Goal: Task Accomplishment & Management: Use online tool/utility

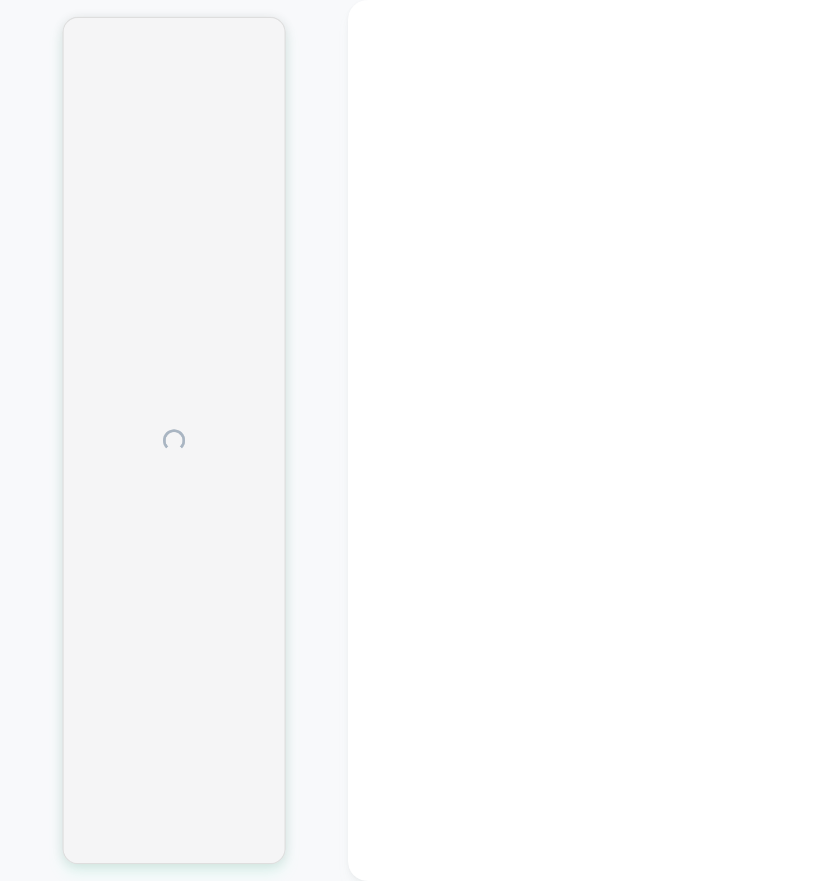
click at [260, 409] on div at bounding box center [173, 440] width 223 height 847
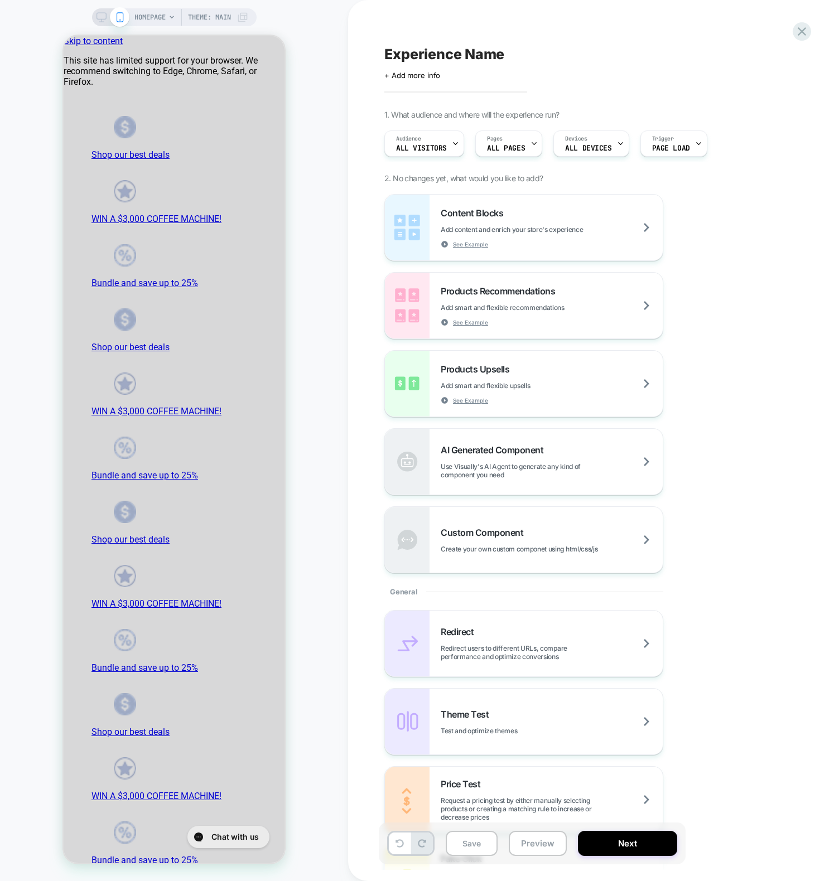
click at [287, 515] on div "HOMEPAGE Theme: MAIN" at bounding box center [174, 440] width 348 height 859
click at [161, 14] on span "HOMEPAGE" at bounding box center [149, 17] width 31 height 18
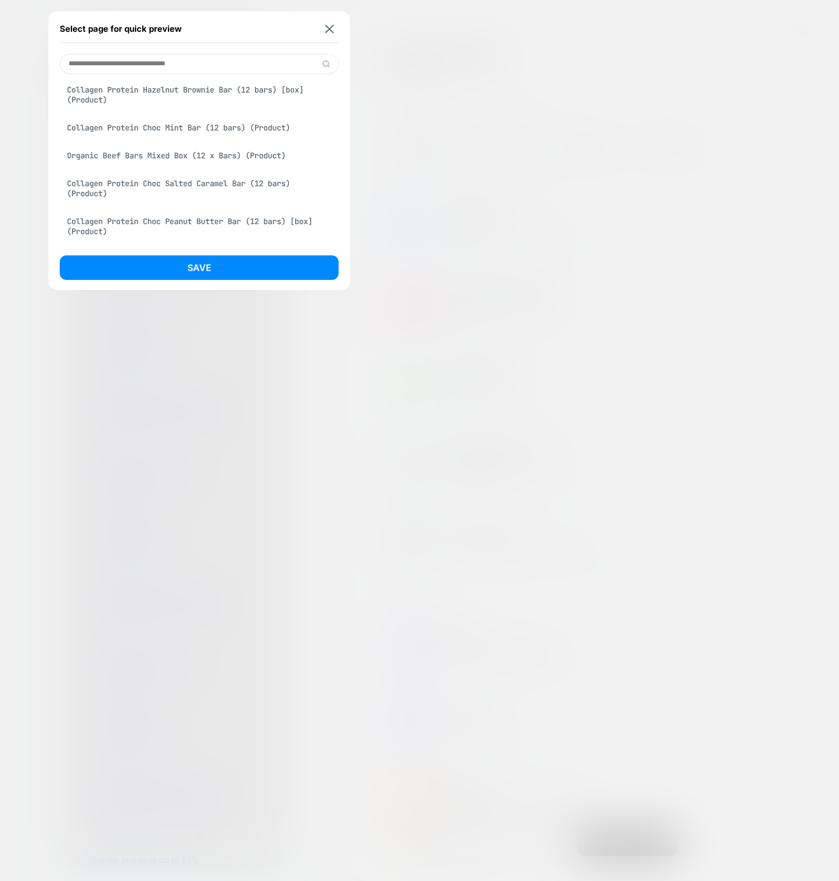
scroll to position [783, 0]
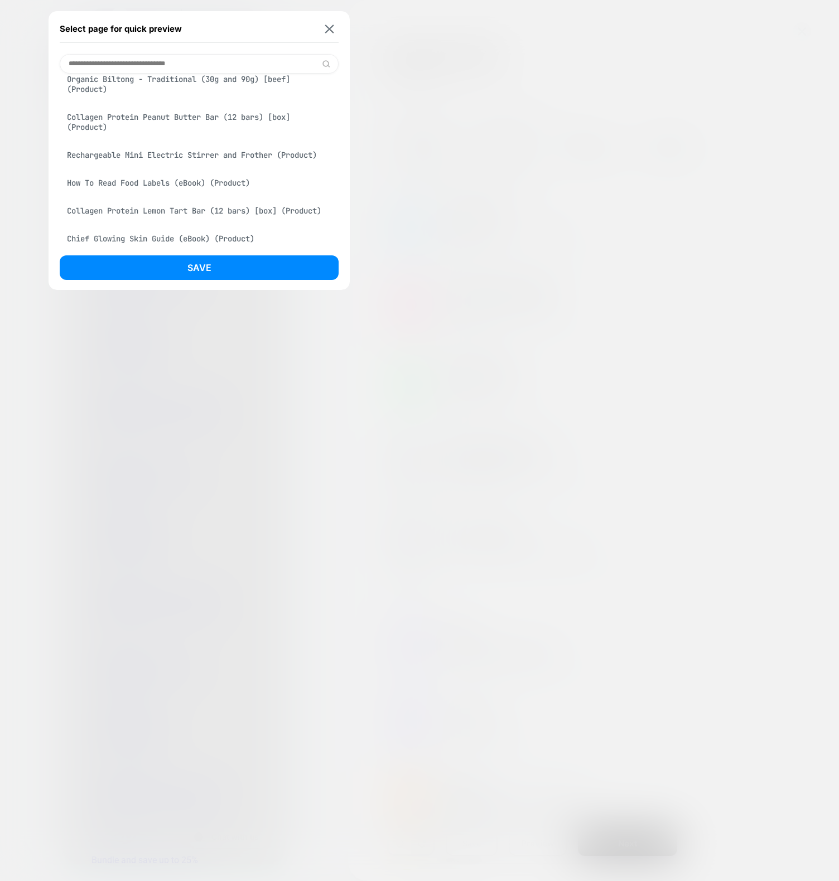
click at [134, 193] on div "How To Read Food Labels (eBook) (Product)" at bounding box center [199, 182] width 279 height 21
click at [141, 166] on div "Rechargeable Mini Electric Stirrer and Frother (Product)" at bounding box center [199, 154] width 279 height 21
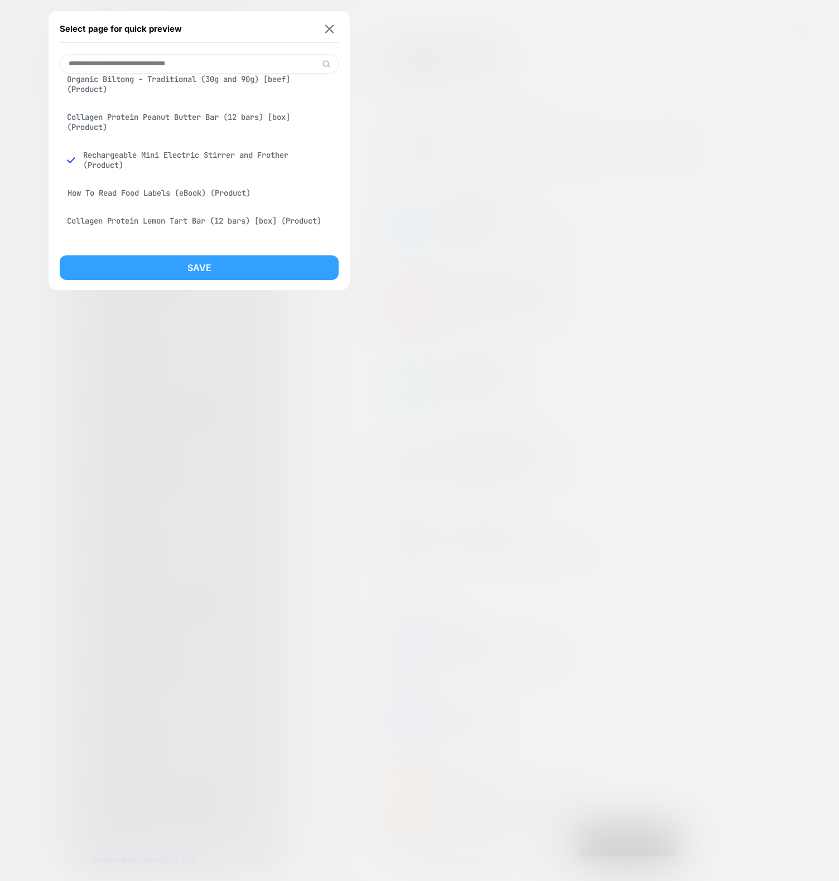
click at [127, 261] on button "Save" at bounding box center [199, 267] width 279 height 25
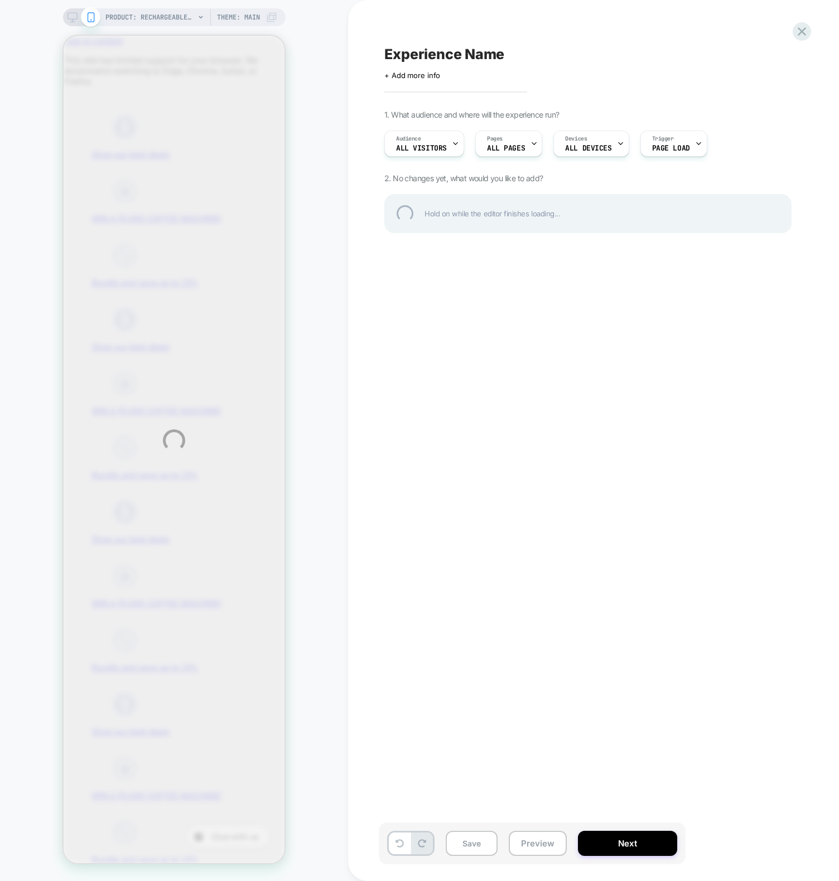
click at [540, 703] on div "PRODUCT: Rechargeable Mini Electric Stirrer and Frother PRODUCT: Rechargeable M…" at bounding box center [419, 440] width 839 height 881
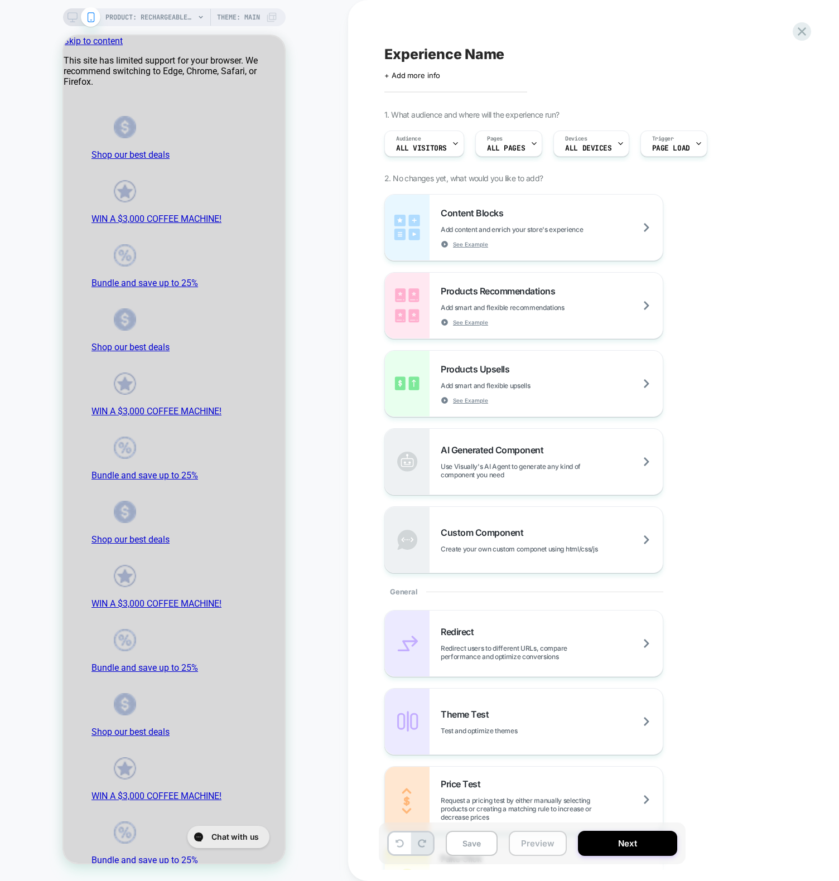
click at [158, 573] on button "Preview" at bounding box center [93, 568] width 130 height 11
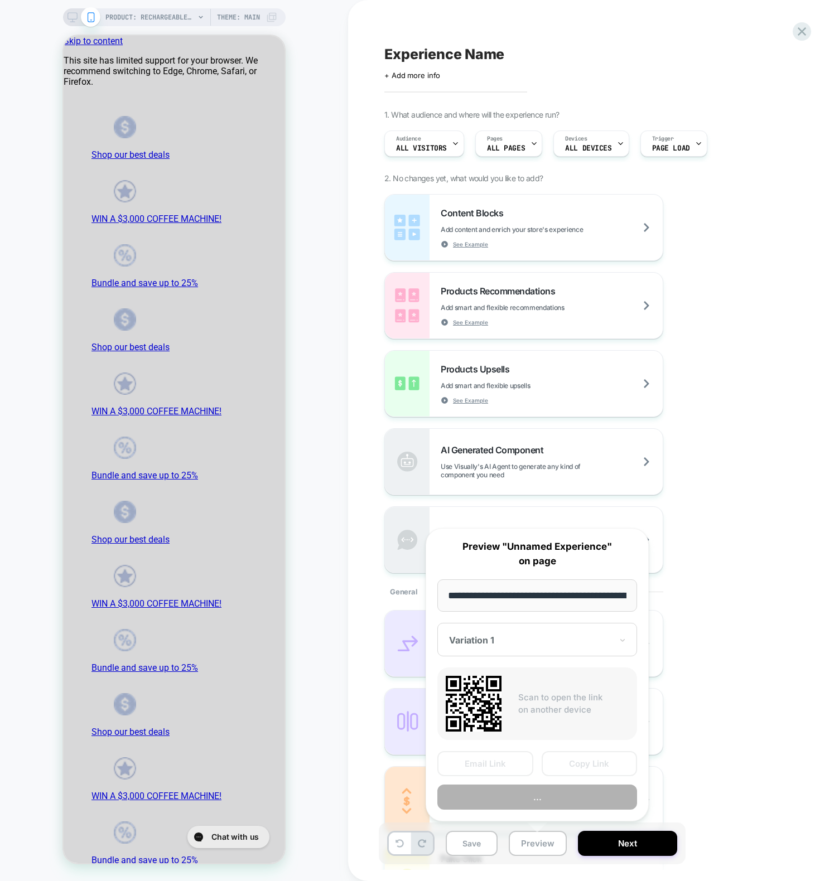
scroll to position [0, 287]
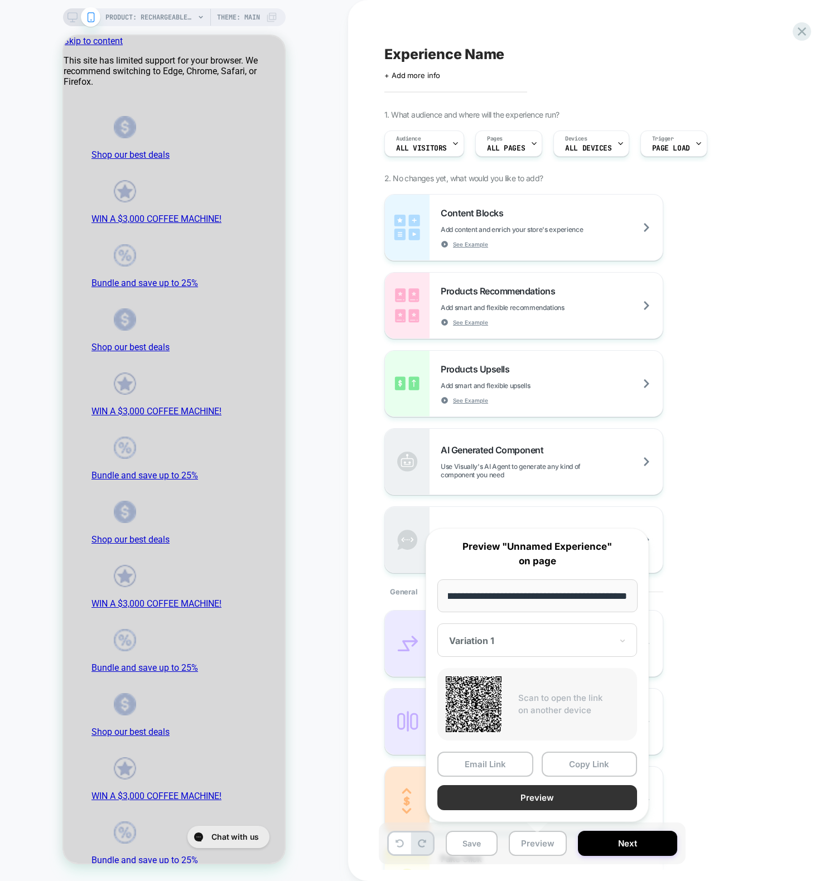
click at [528, 789] on button "Preview" at bounding box center [537, 797] width 200 height 25
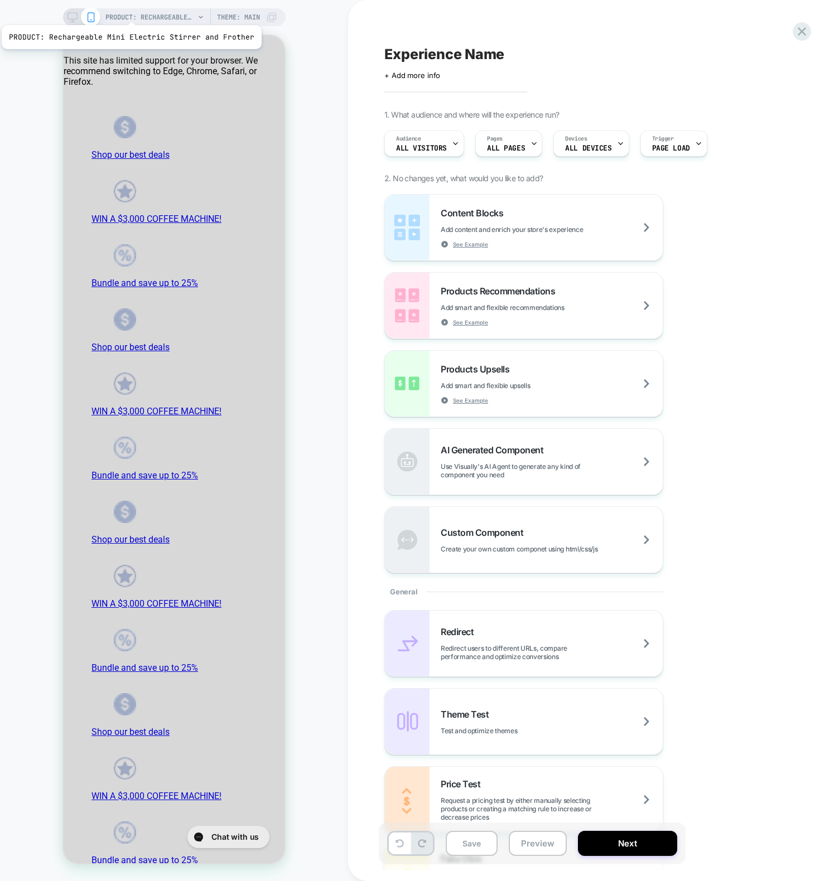
click at [140, 12] on span "PRODUCT: Rechargeable Mini Electric Stirrer and Frother" at bounding box center [149, 17] width 89 height 18
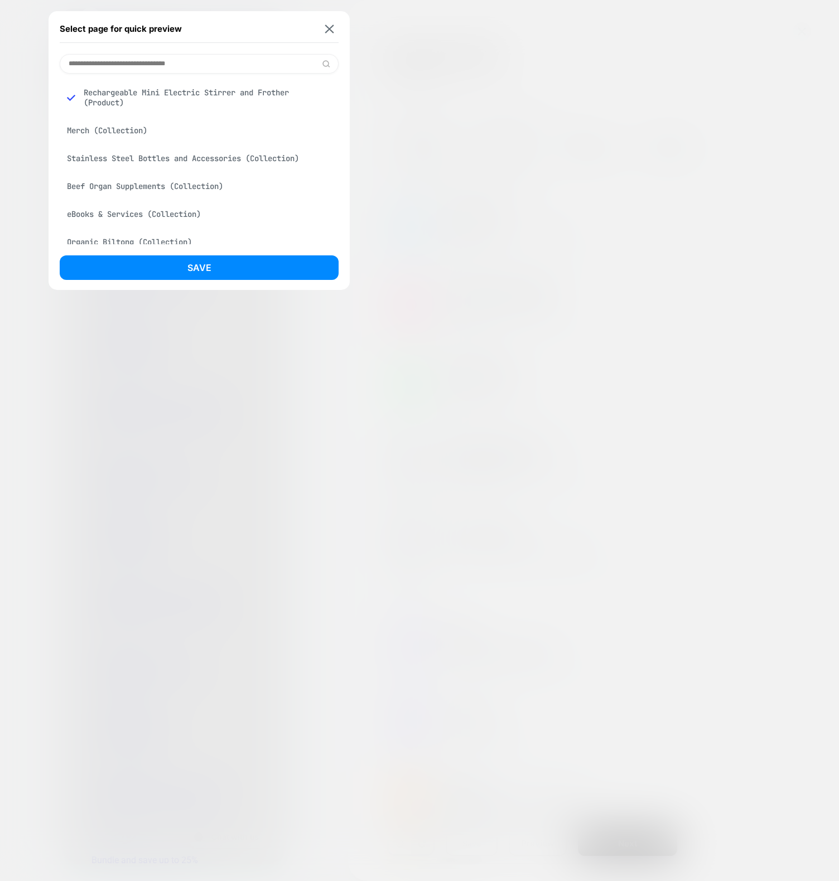
click at [151, 56] on input at bounding box center [199, 64] width 279 height 20
paste input "**********"
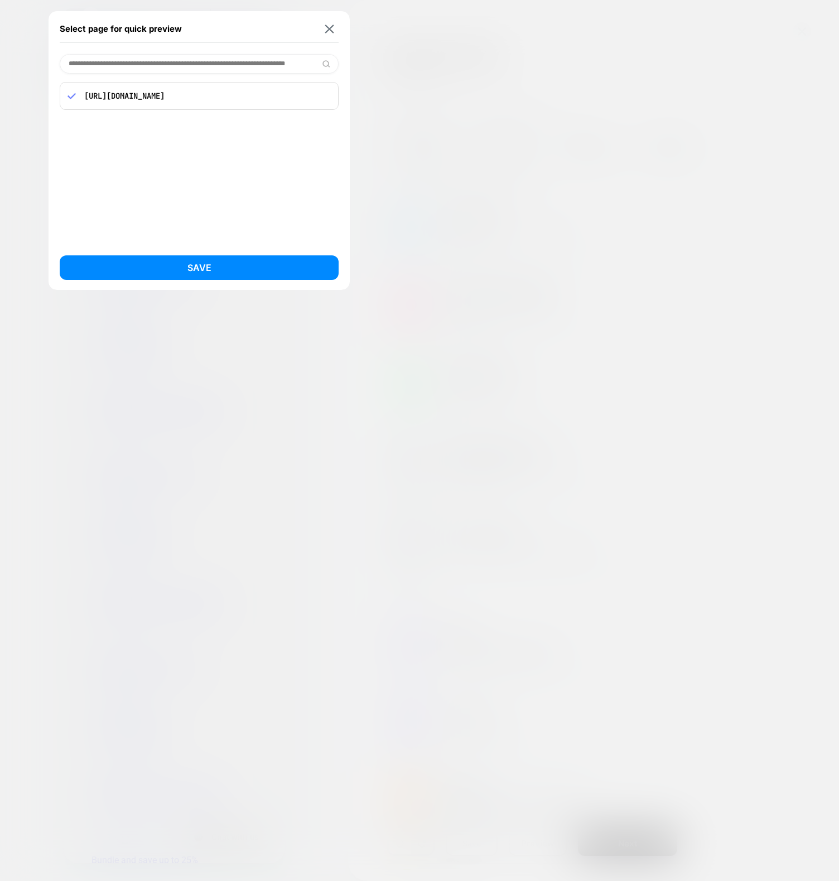
scroll to position [0, 0]
type input "**********"
click at [219, 265] on button "Save" at bounding box center [199, 267] width 279 height 25
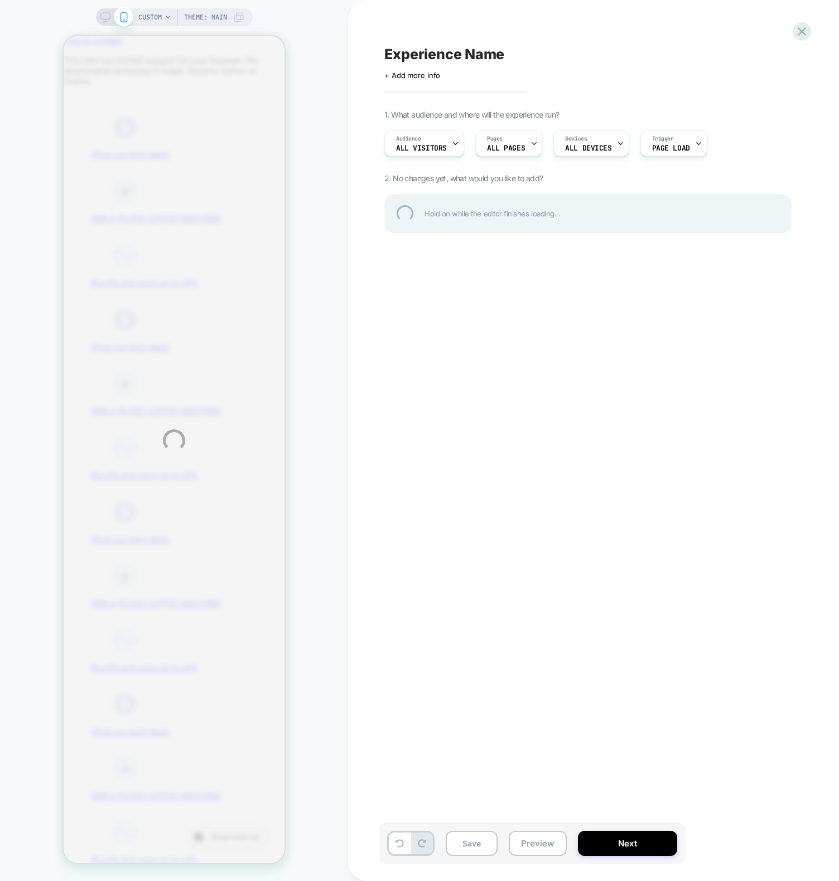
click at [457, 440] on div "CUSTOM Theme: MAIN Experience Name Click to edit experience details + Add more …" at bounding box center [419, 440] width 839 height 881
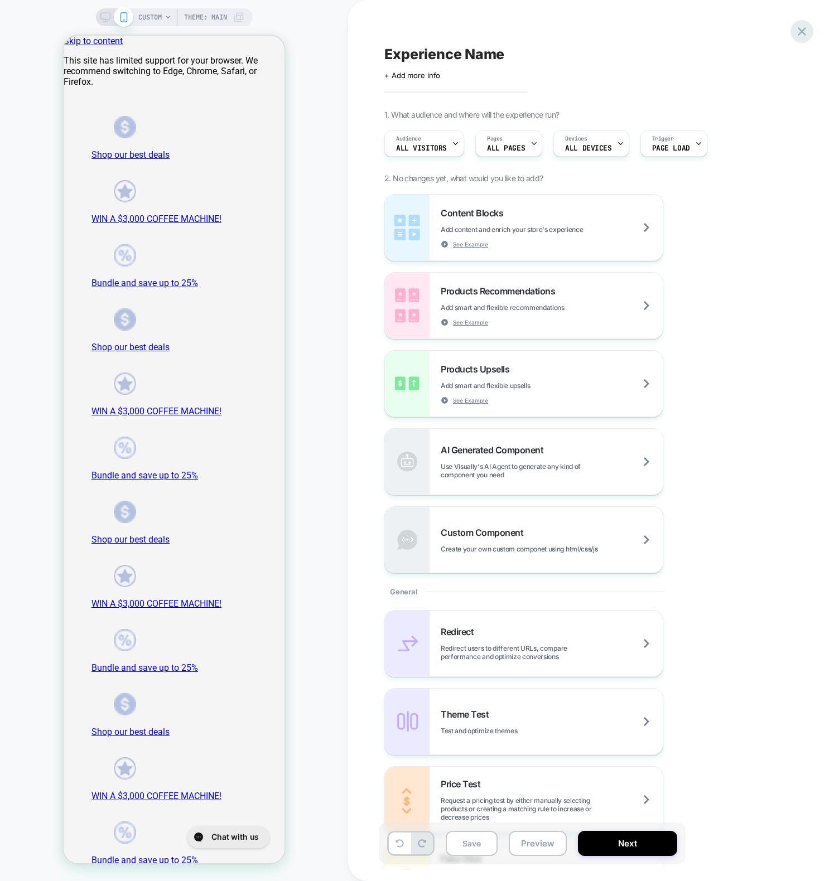
click at [807, 34] on icon at bounding box center [801, 31] width 15 height 15
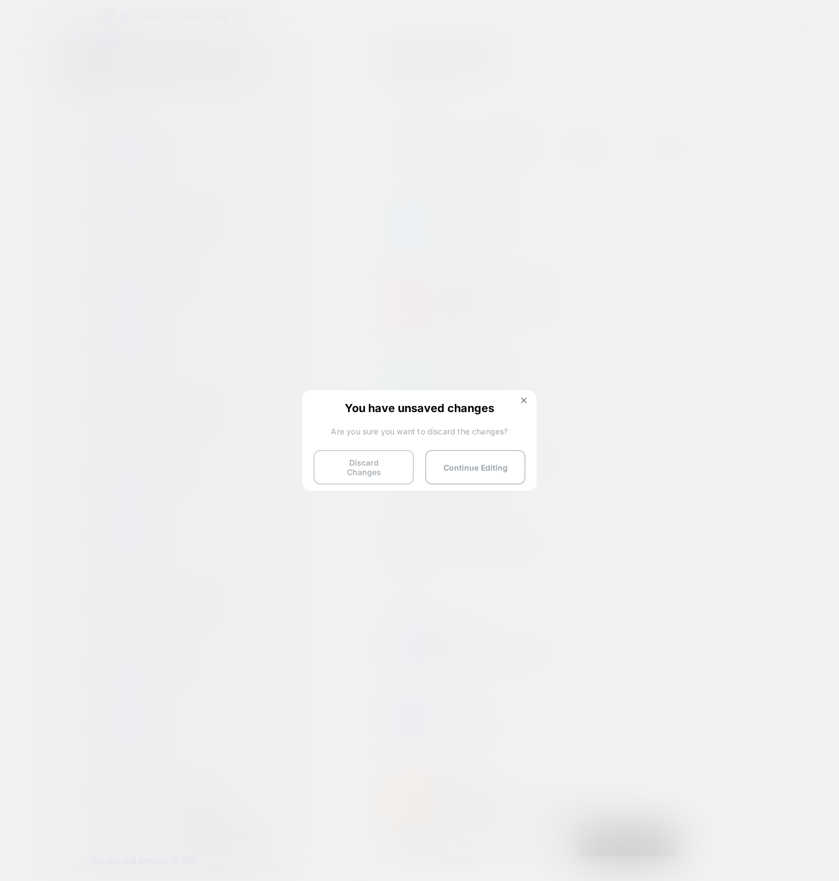
click at [364, 454] on button "Discard Changes" at bounding box center [363, 467] width 100 height 35
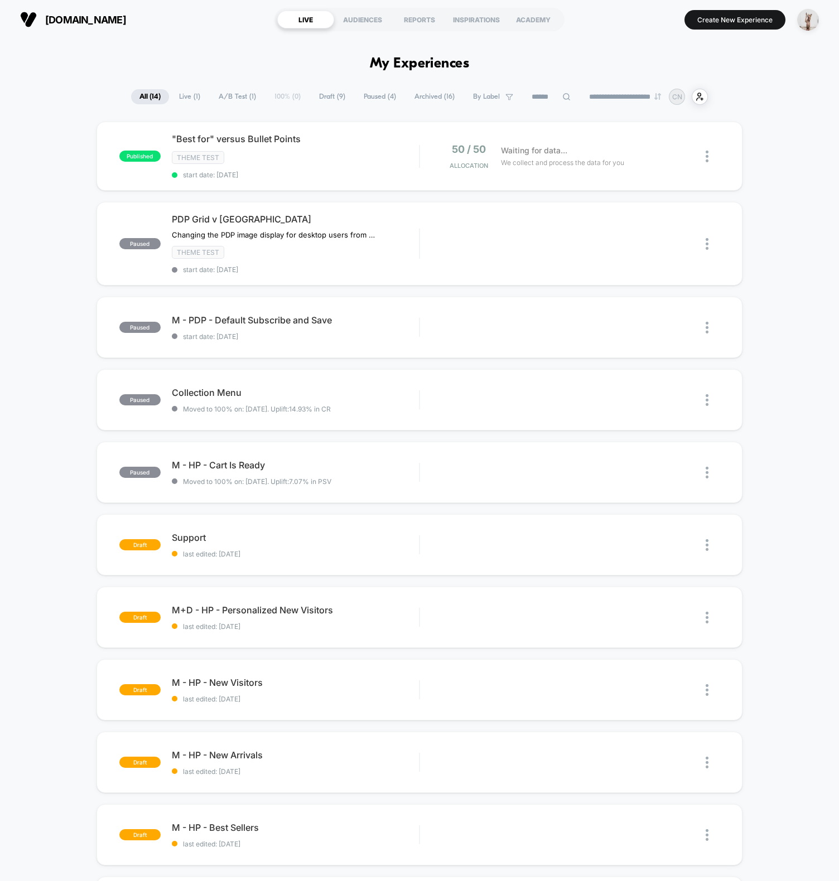
click at [697, 18] on button "Create New Experience" at bounding box center [734, 20] width 101 height 20
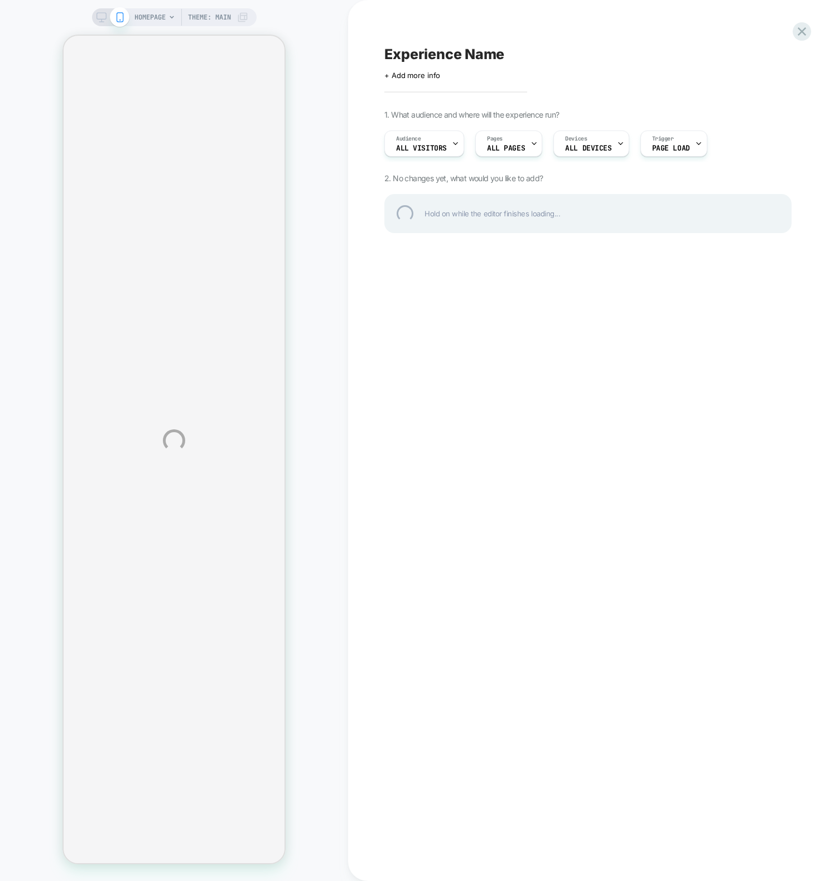
click at [332, 43] on div "HOMEPAGE Theme: MAIN Experience Name Click to edit experience details + Add mor…" at bounding box center [419, 440] width 839 height 881
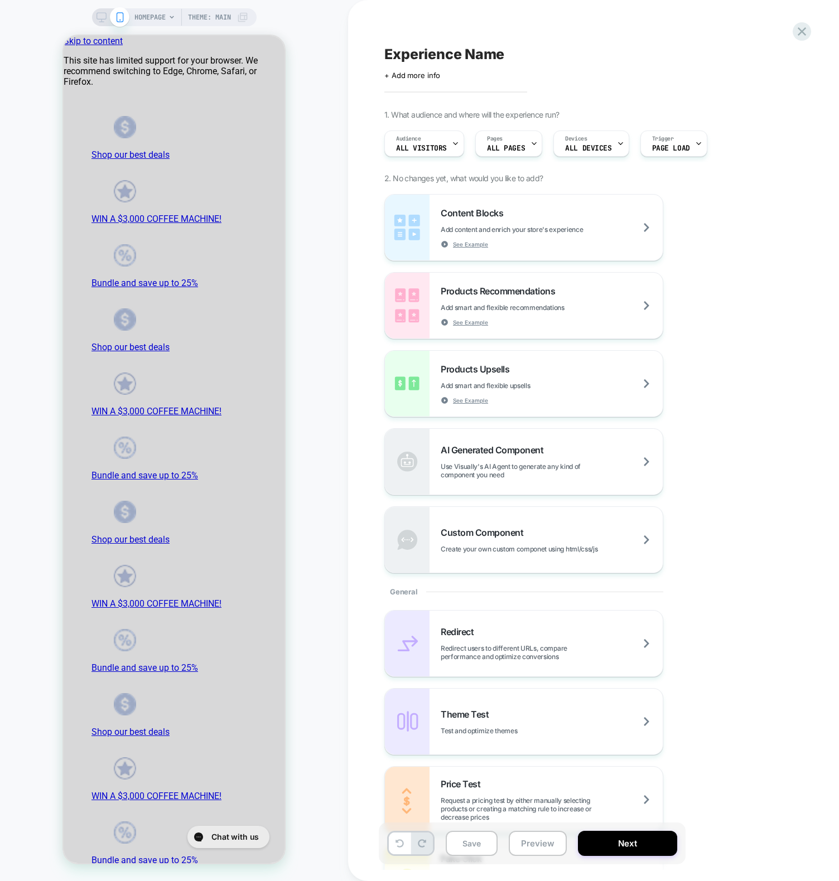
drag, startPoint x: 345, startPoint y: 336, endPoint x: 195, endPoint y: 219, distance: 190.6
click at [345, 336] on div "HOMEPAGE Theme: MAIN" at bounding box center [174, 440] width 348 height 859
click at [148, 16] on span "HOMEPAGE" at bounding box center [149, 17] width 31 height 18
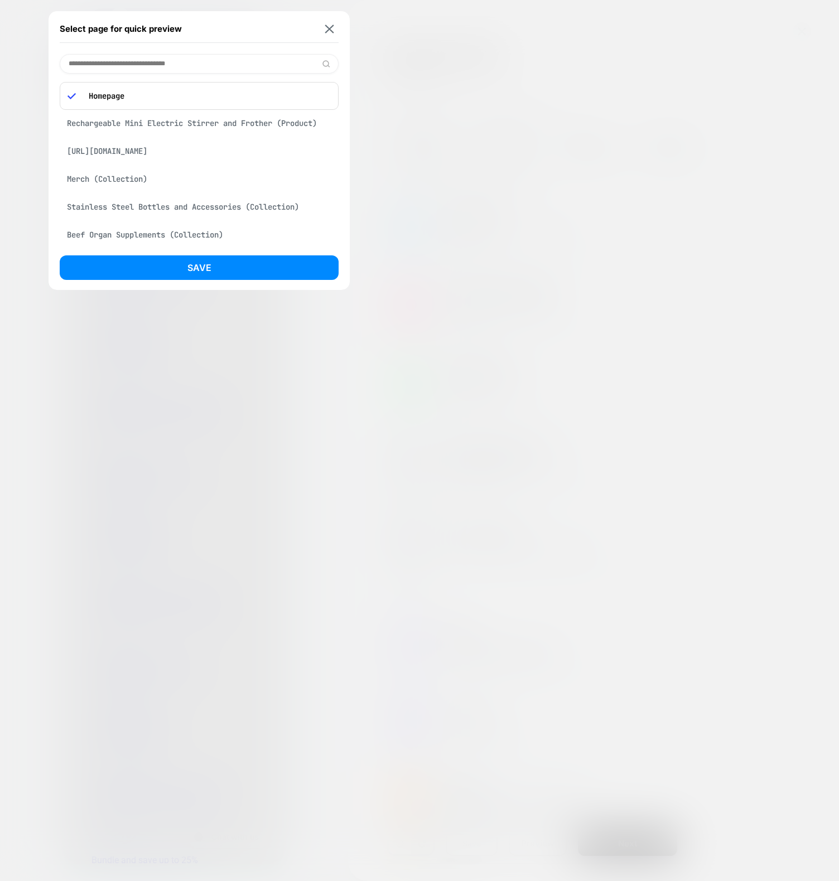
click at [189, 123] on div "Rechargeable Mini Electric Stirrer and Frother (Product)" at bounding box center [199, 123] width 279 height 21
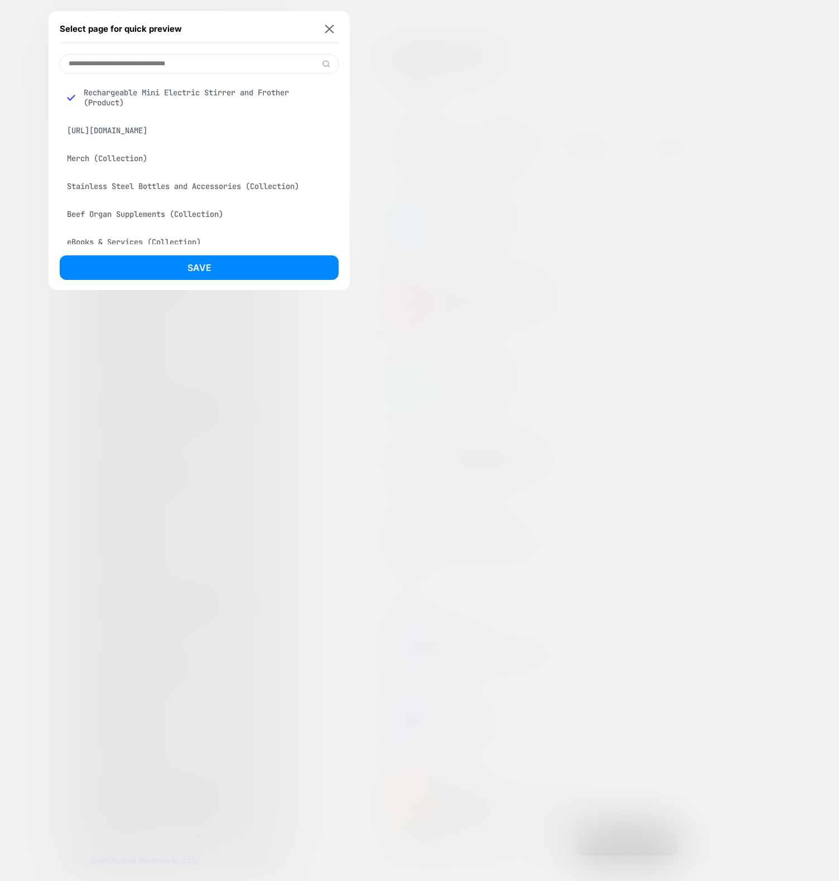
click at [124, 225] on div "Beef Organ Supplements (Collection)" at bounding box center [199, 214] width 279 height 21
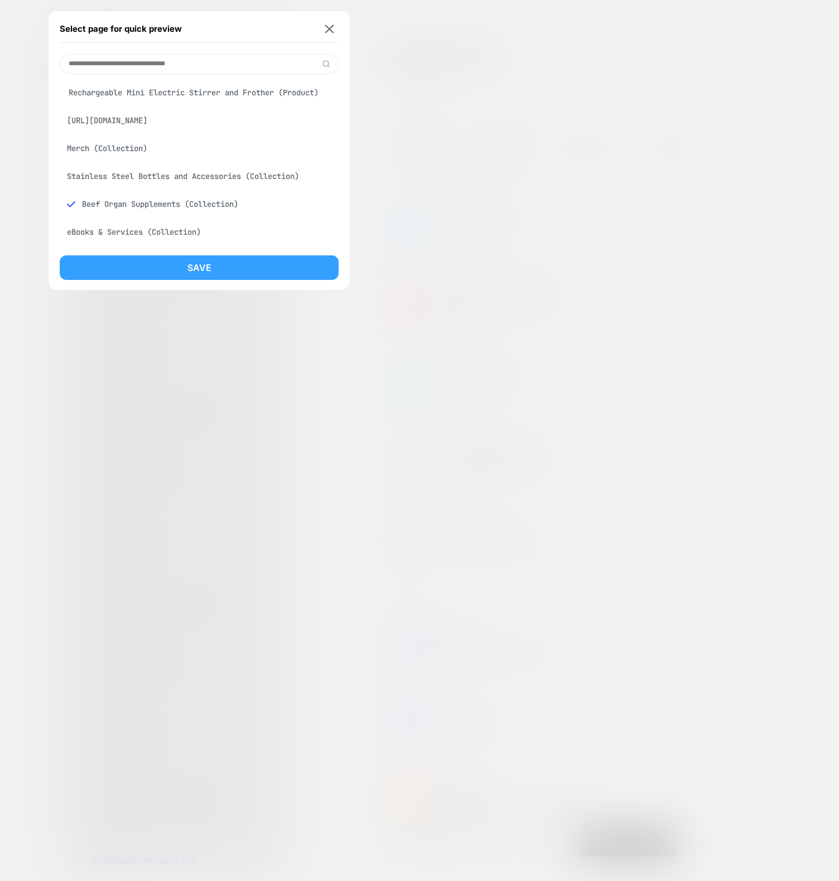
click at [127, 264] on button "Save" at bounding box center [199, 267] width 279 height 25
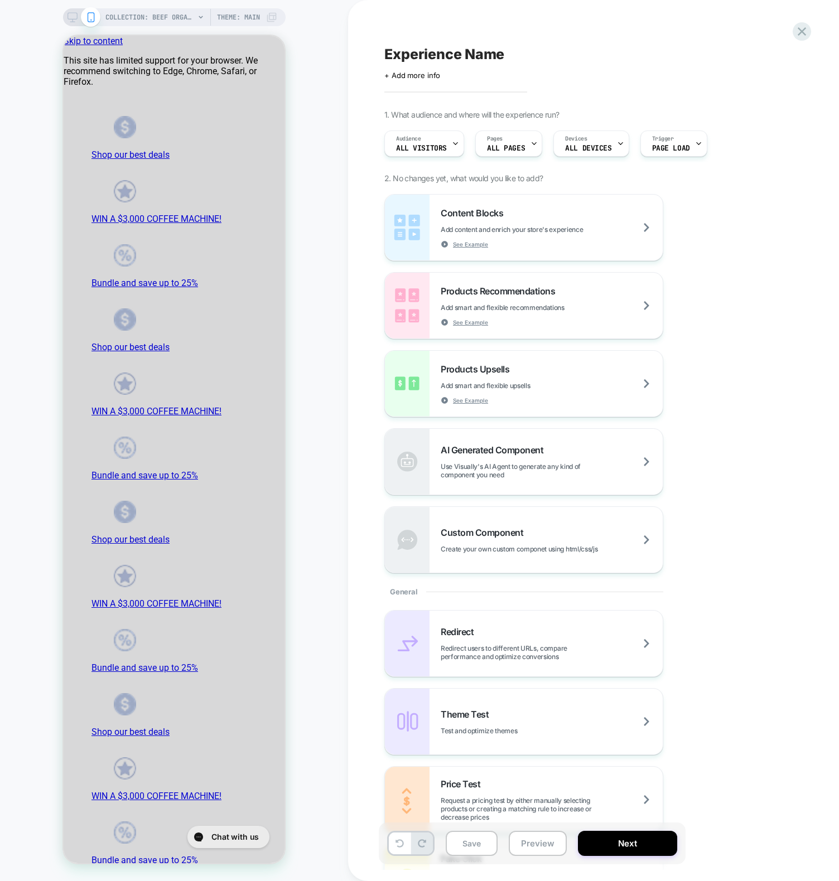
click at [311, 420] on div "COLLECTION: Beef Organ Supplements (Category) COLLECTION: Beef Organ Supplement…" at bounding box center [174, 440] width 348 height 859
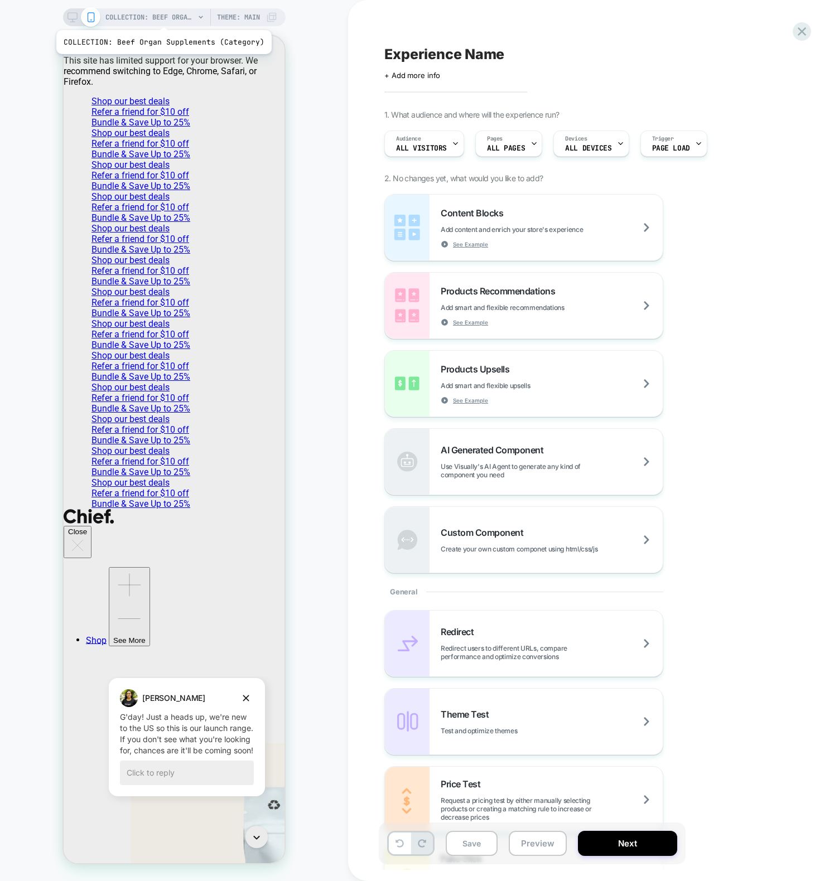
click at [163, 13] on span "COLLECTION: Beef Organ Supplements (Category)" at bounding box center [149, 17] width 89 height 18
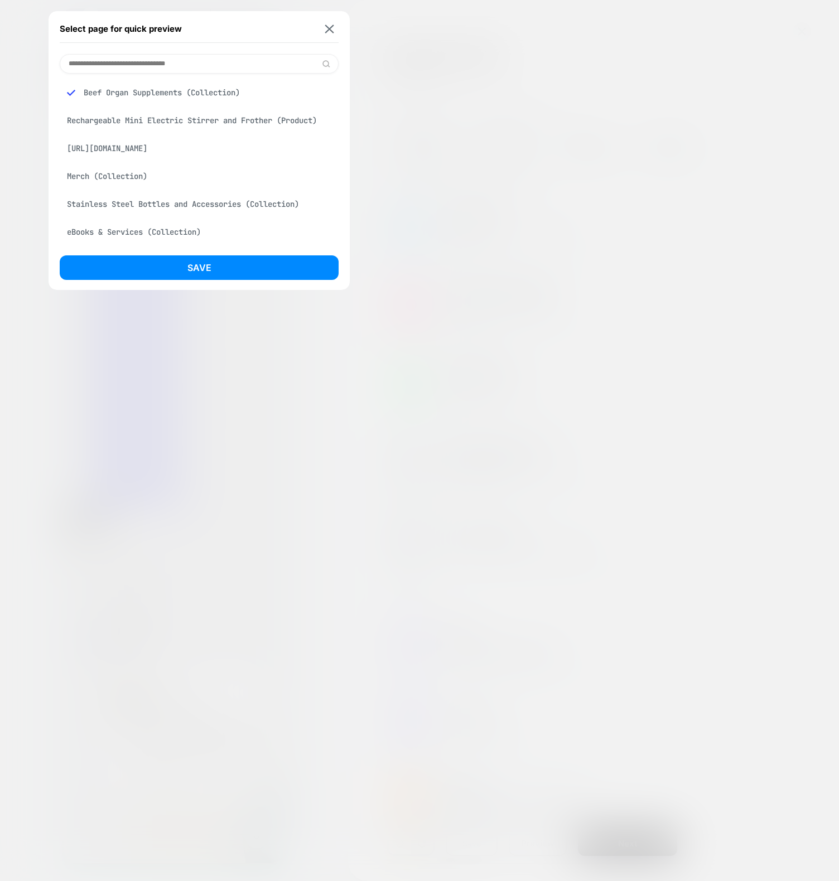
click at [332, 35] on div "Select page for quick preview" at bounding box center [199, 29] width 279 height 28
click at [333, 33] on button at bounding box center [329, 28] width 14 height 9
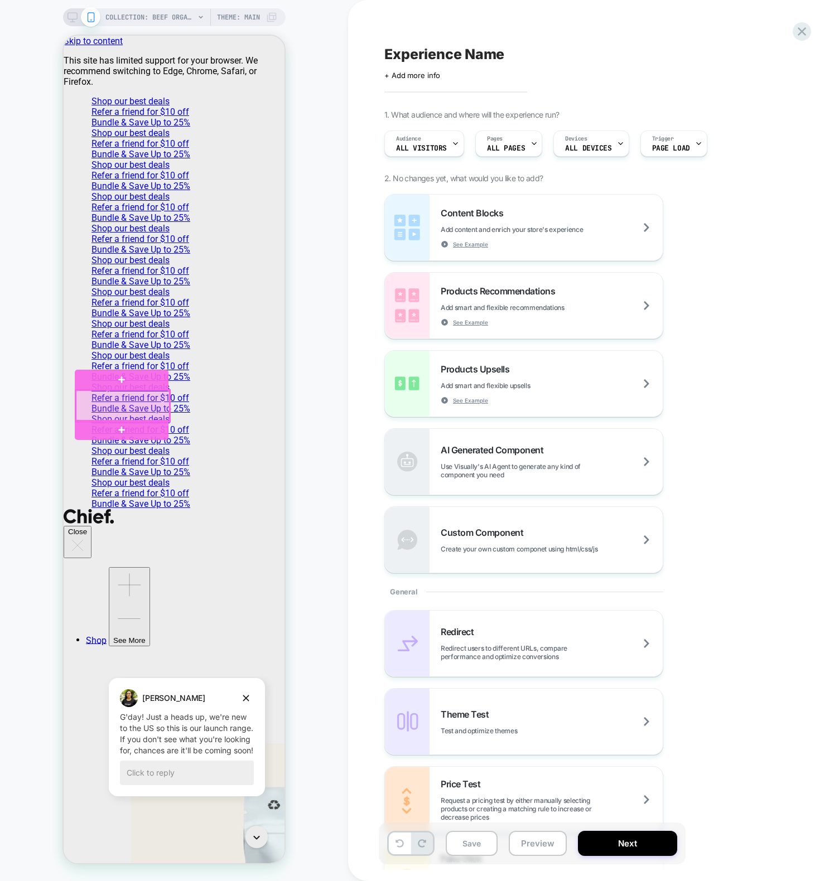
click at [128, 401] on div at bounding box center [123, 405] width 94 height 31
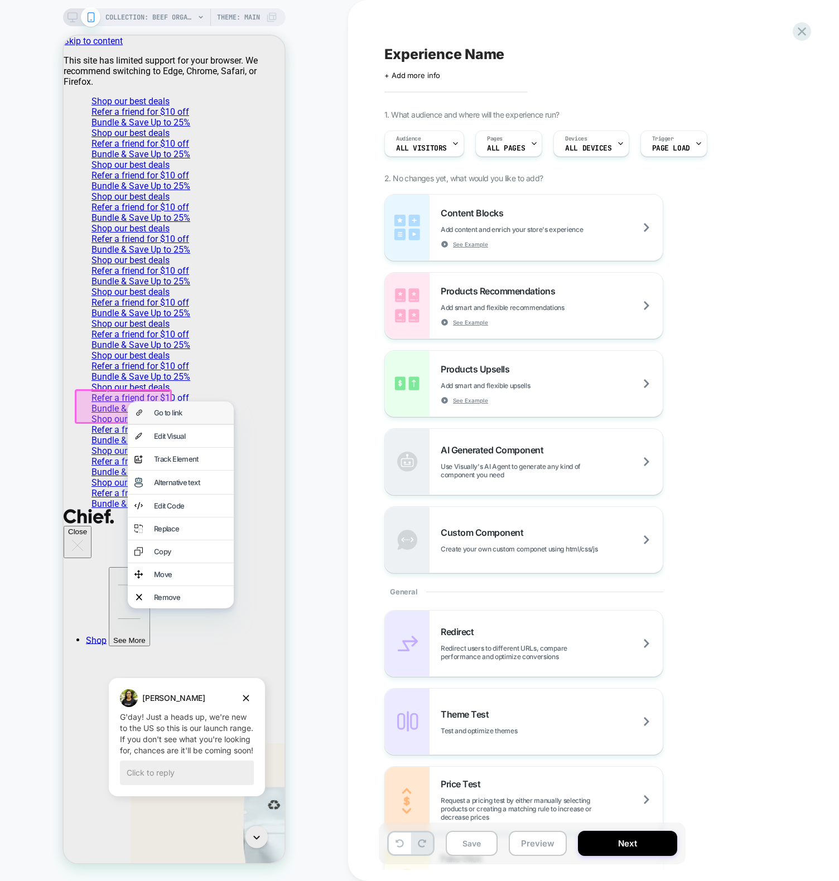
click at [164, 419] on div "Go to link" at bounding box center [181, 412] width 106 height 22
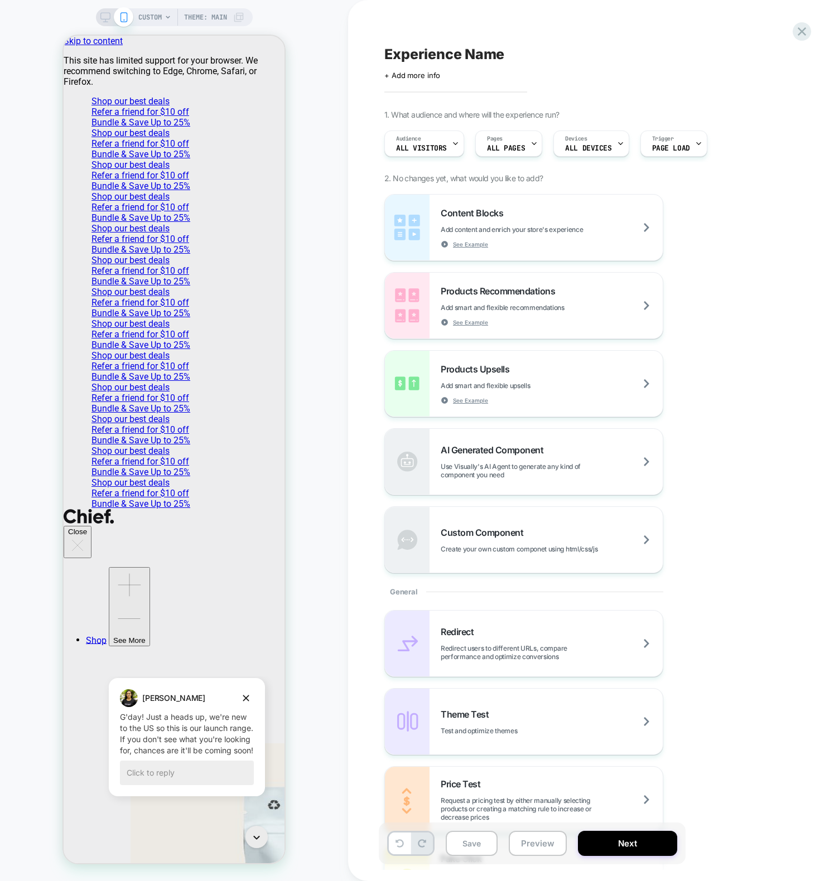
click at [157, 16] on span "CUSTOM" at bounding box center [149, 17] width 23 height 18
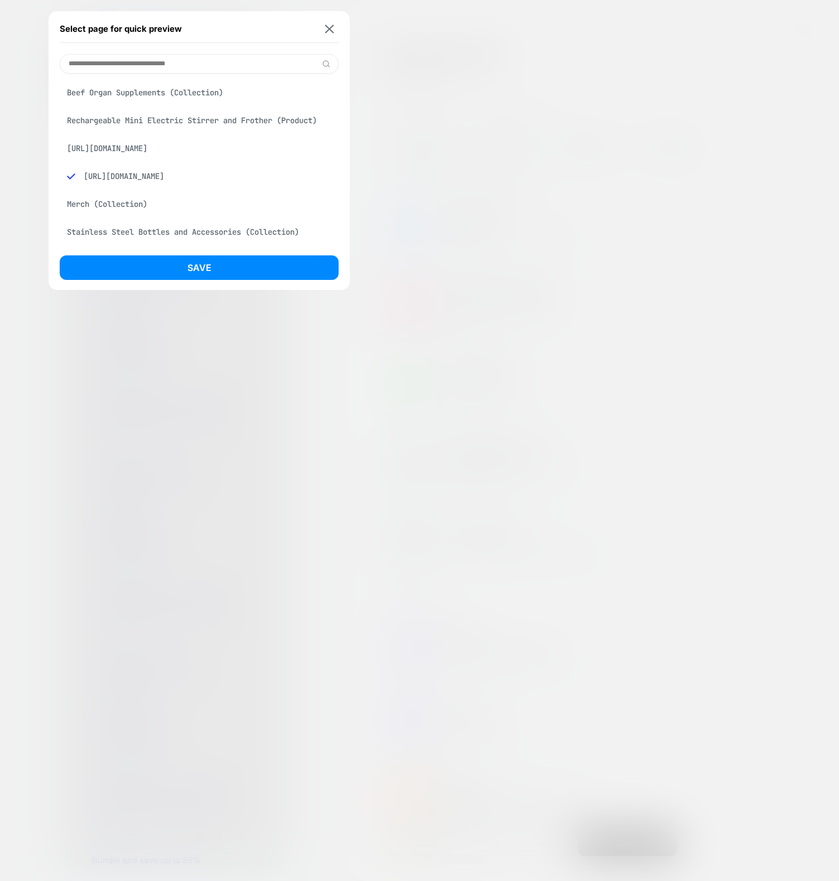
click at [250, 44] on div "Select page for quick preview Beef Organ Supplements (Collection) Rechargeable …" at bounding box center [199, 150] width 301 height 279
click at [241, 62] on input at bounding box center [199, 64] width 279 height 20
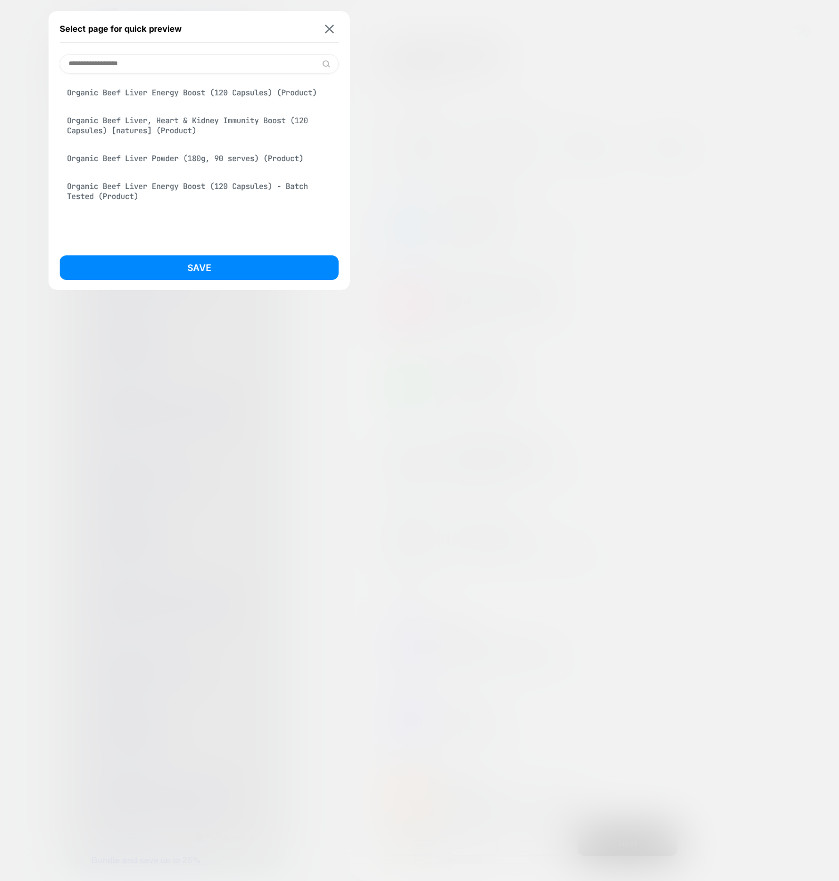
type input "**********"
click at [160, 96] on div "Organic Beef Liver Energy Boost (120 Capsules) (Product)" at bounding box center [199, 92] width 279 height 21
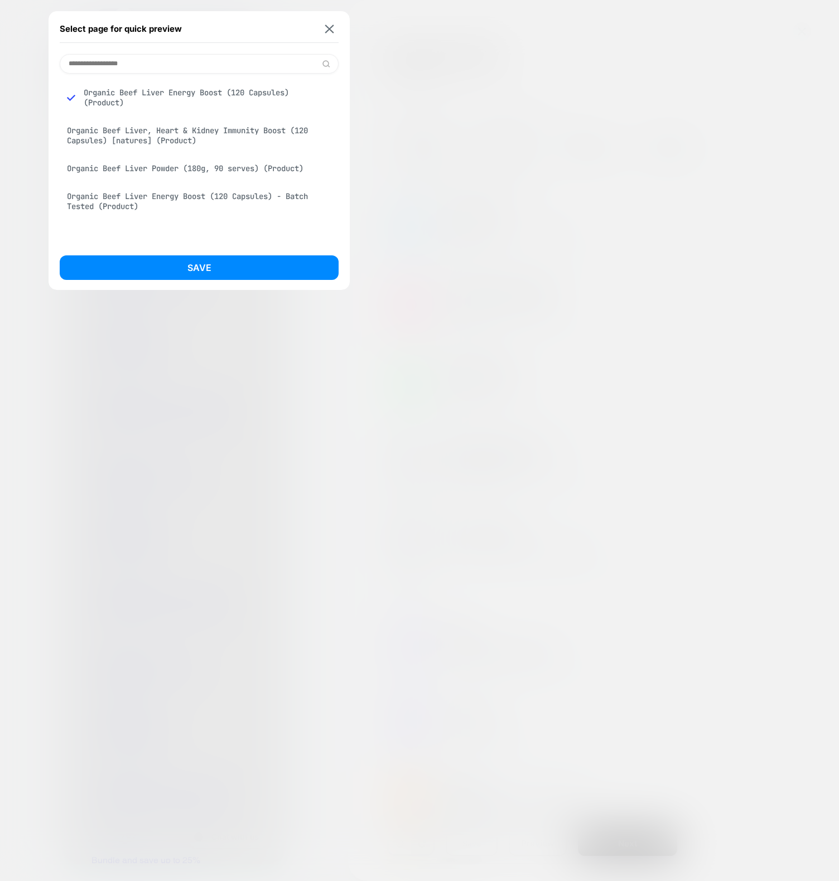
click at [207, 253] on div "**********" at bounding box center [199, 150] width 301 height 279
click at [193, 280] on div "Save" at bounding box center [199, 270] width 279 height 31
click at [216, 264] on button "Save" at bounding box center [199, 267] width 279 height 25
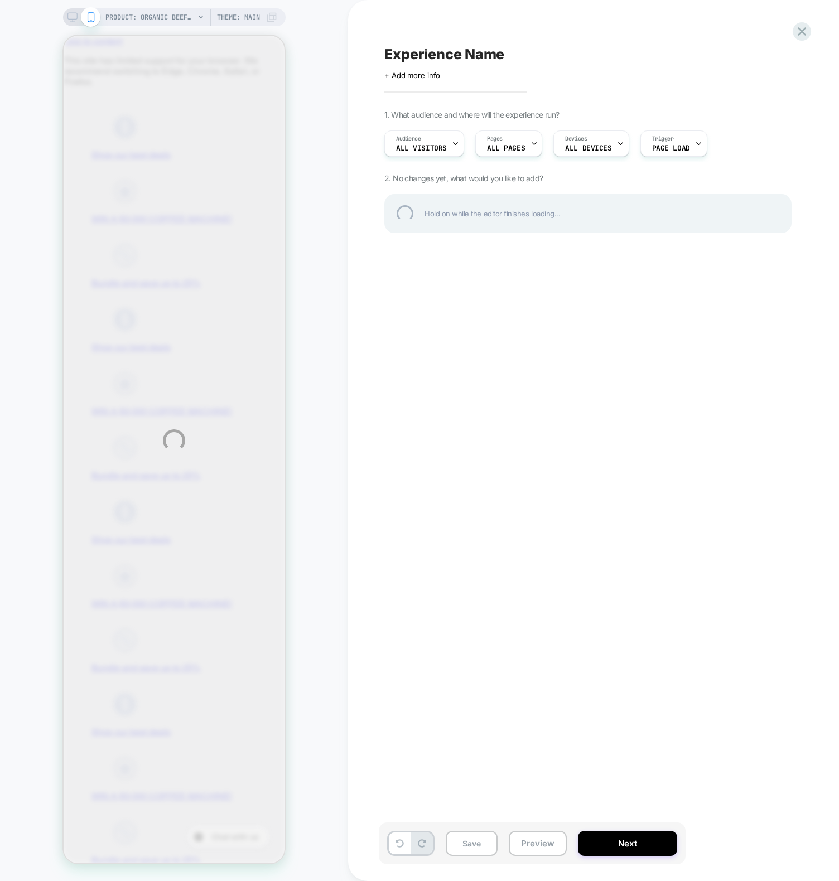
click at [335, 200] on div "PRODUCT: Organic Beef Liver Energy Boost (120 Capsules) PRODUCT: Organic Beef L…" at bounding box center [419, 440] width 839 height 881
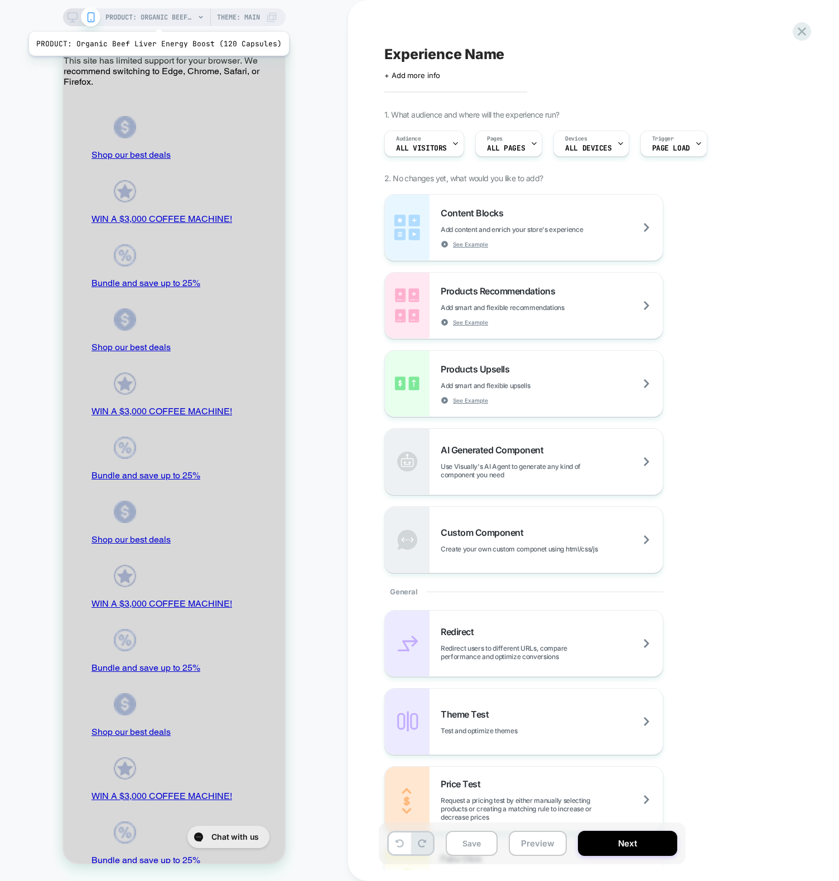
click at [156, 18] on span "PRODUCT: Organic Beef Liver Energy Boost (120 Capsules)" at bounding box center [149, 17] width 89 height 18
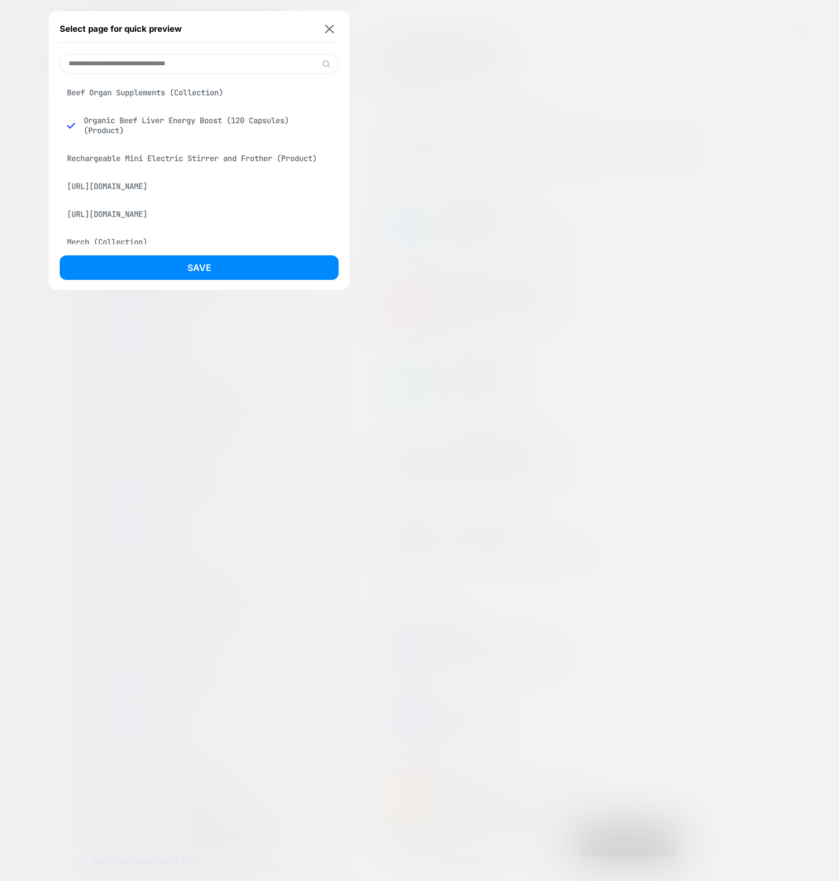
click at [210, 225] on div "[URL][DOMAIN_NAME]" at bounding box center [199, 214] width 279 height 21
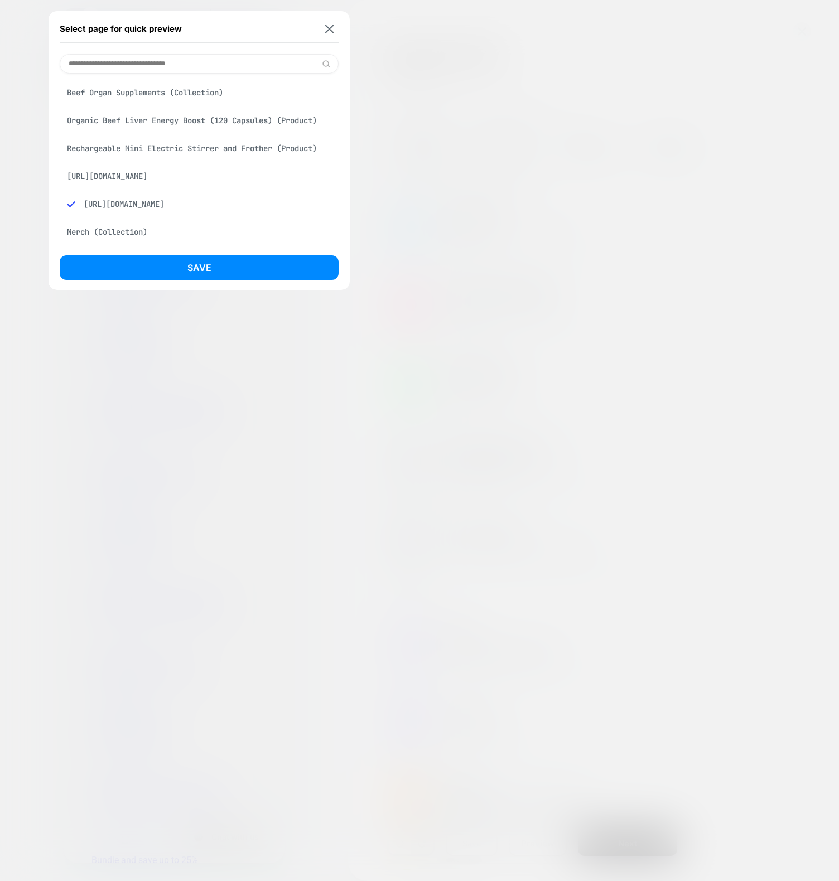
click at [333, 27] on button at bounding box center [329, 28] width 14 height 9
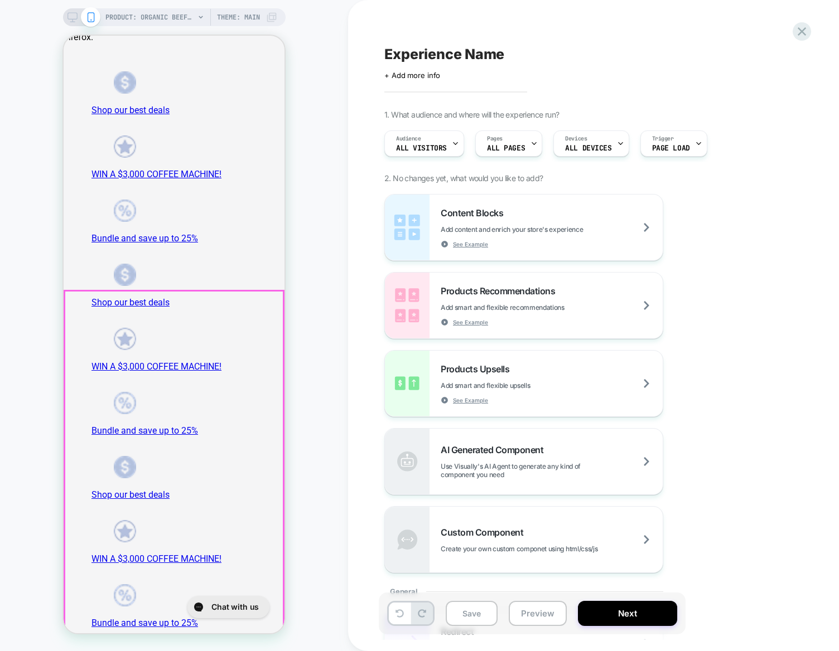
scroll to position [206, 0]
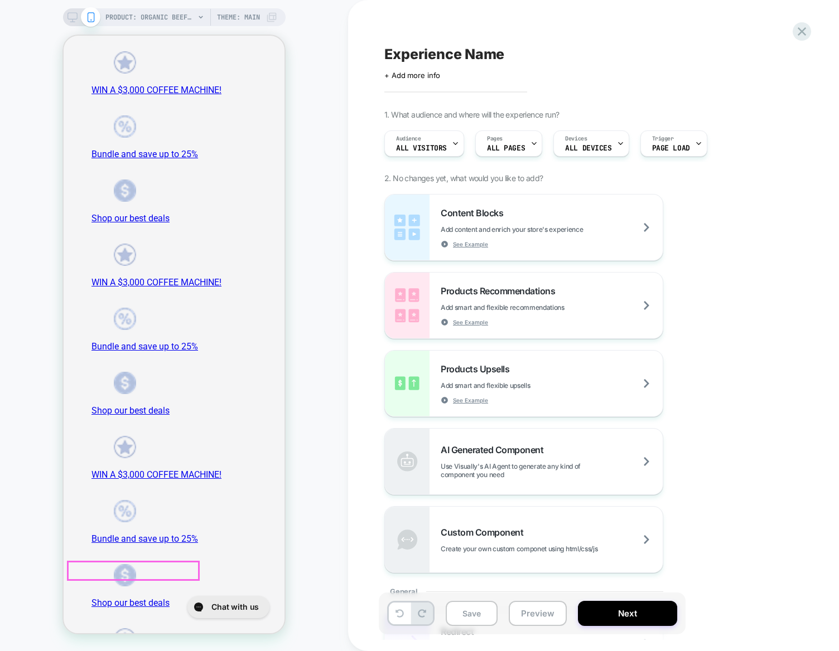
scroll to position [875, 0]
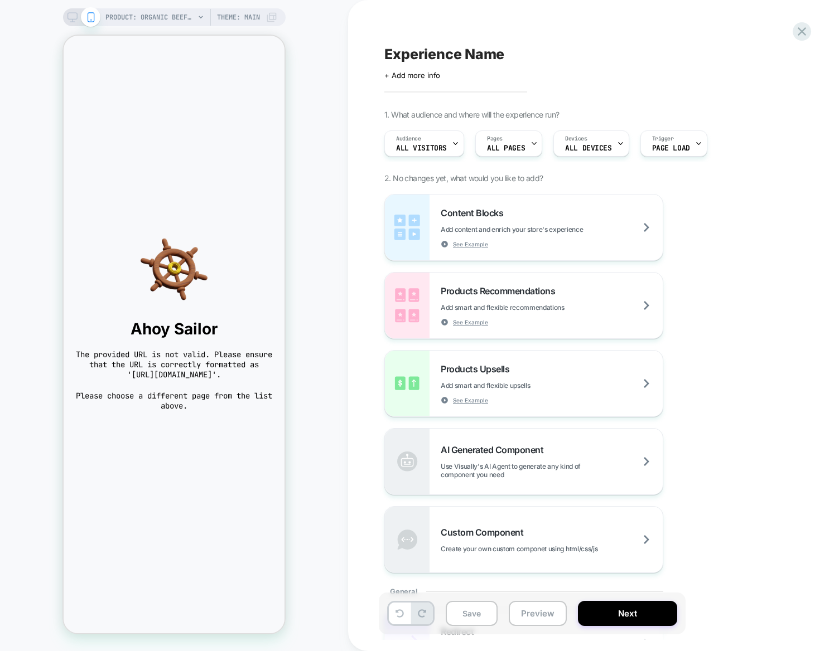
scroll to position [0, 0]
click at [141, 23] on span "PRODUCT: Organic Beef Liver Energy Boost (120 Capsules)" at bounding box center [149, 17] width 89 height 18
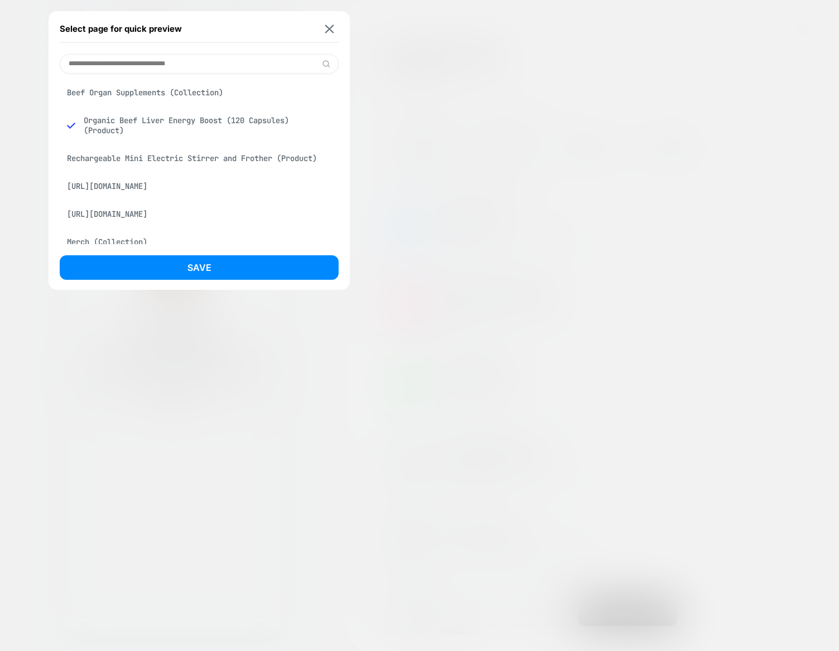
drag, startPoint x: 170, startPoint y: 186, endPoint x: 175, endPoint y: 196, distance: 11.0
click at [170, 186] on div "[URL][DOMAIN_NAME]" at bounding box center [199, 186] width 279 height 21
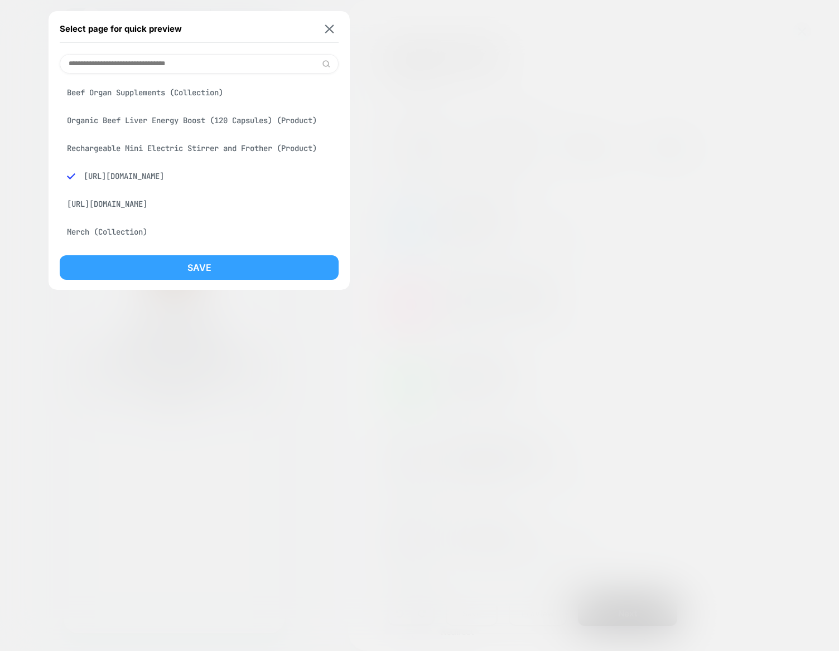
click at [221, 269] on button "Save" at bounding box center [199, 267] width 279 height 25
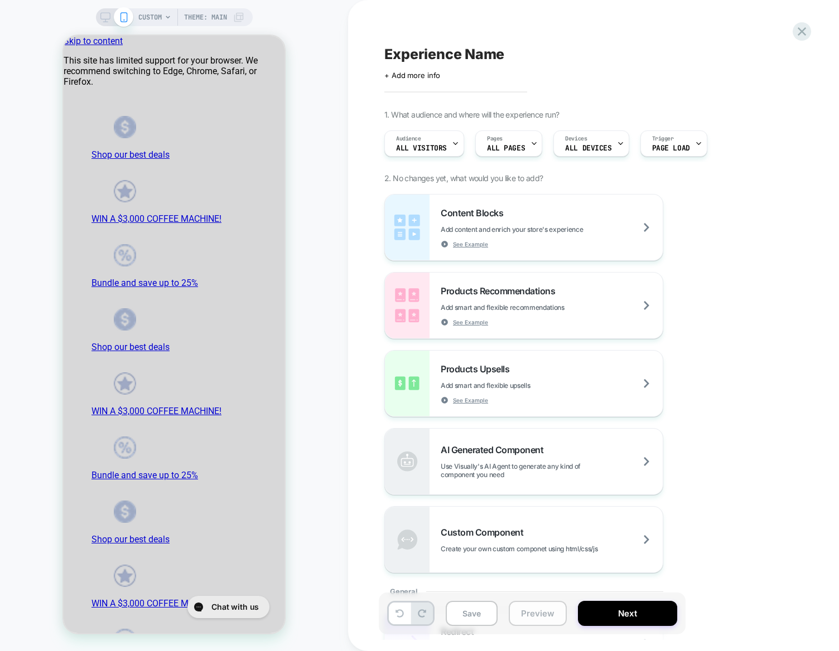
click at [524, 621] on button "Preview" at bounding box center [537, 613] width 58 height 25
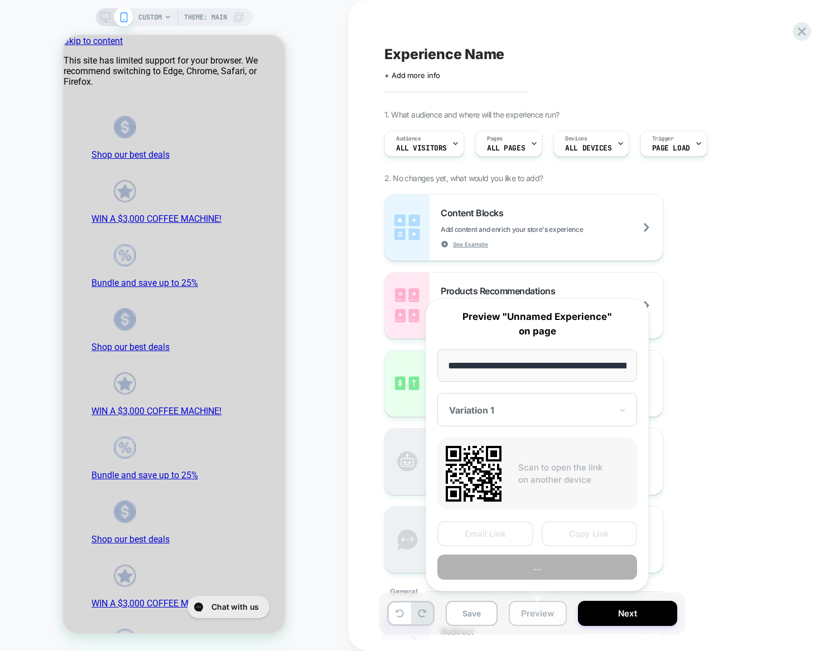
scroll to position [0, 255]
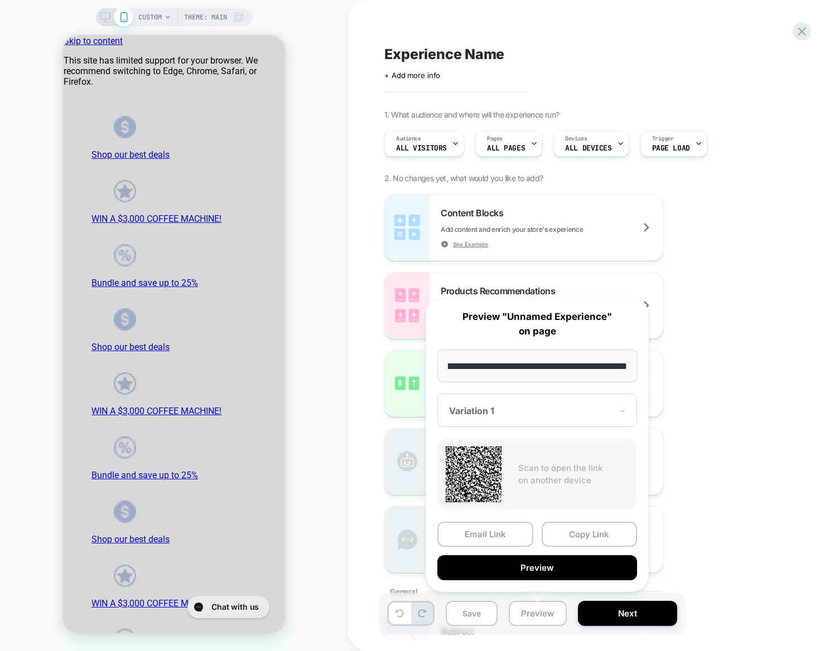
click at [317, 57] on div "CUSTOM Theme: MAIN" at bounding box center [174, 325] width 348 height 629
